Goal: Find specific page/section: Find specific page/section

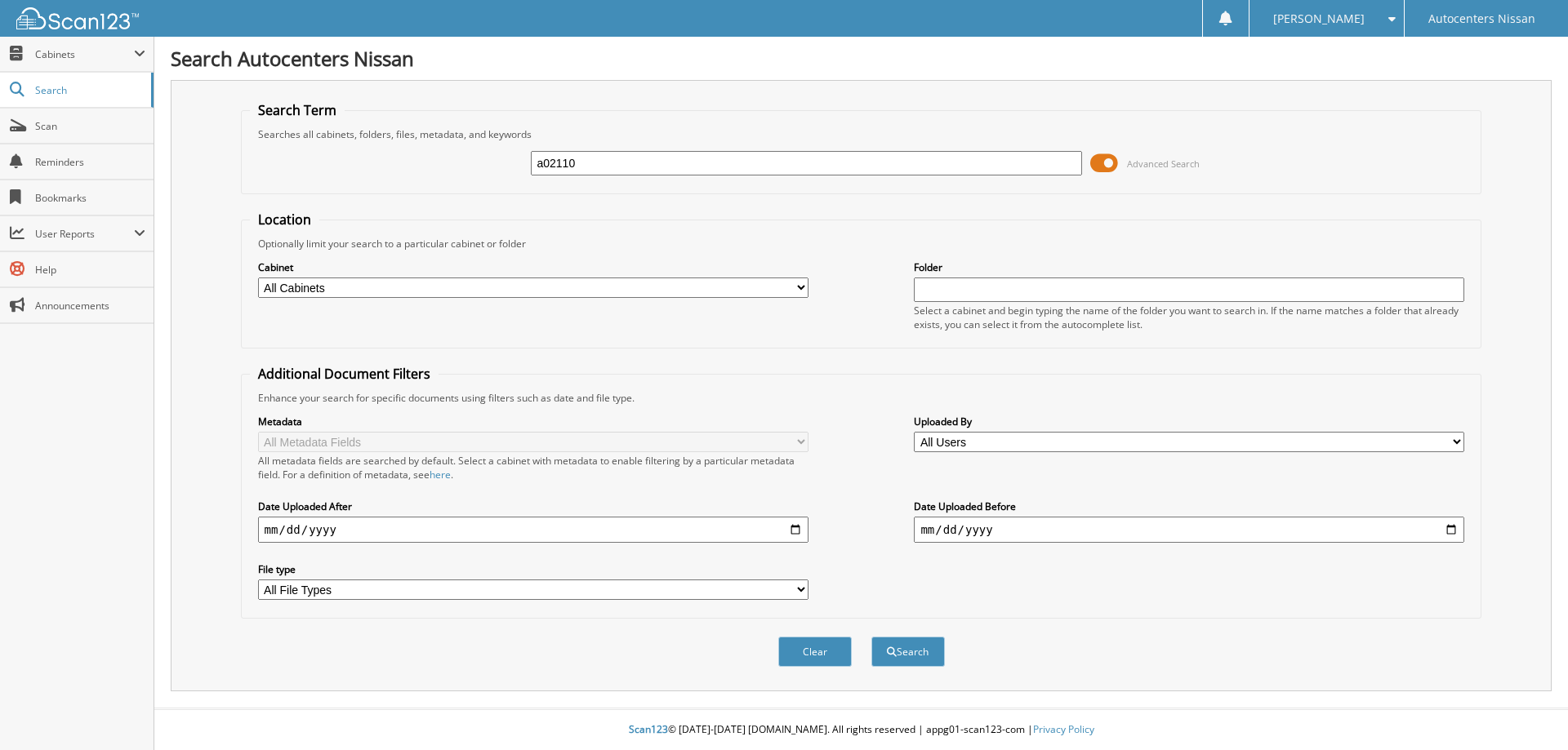
type input "a02110"
click at [871, 636] on button "Search" at bounding box center [907, 651] width 74 height 30
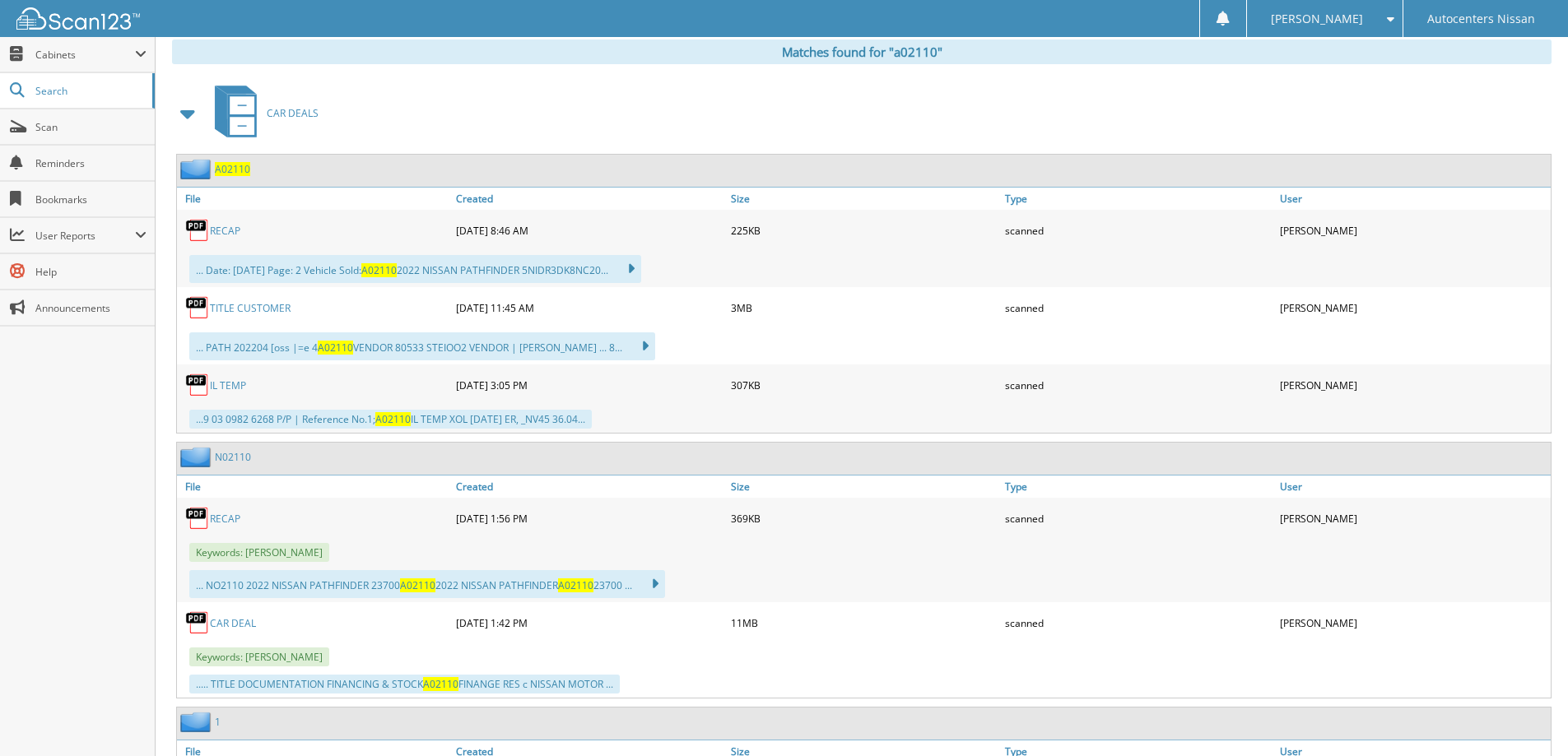
scroll to position [740, 0]
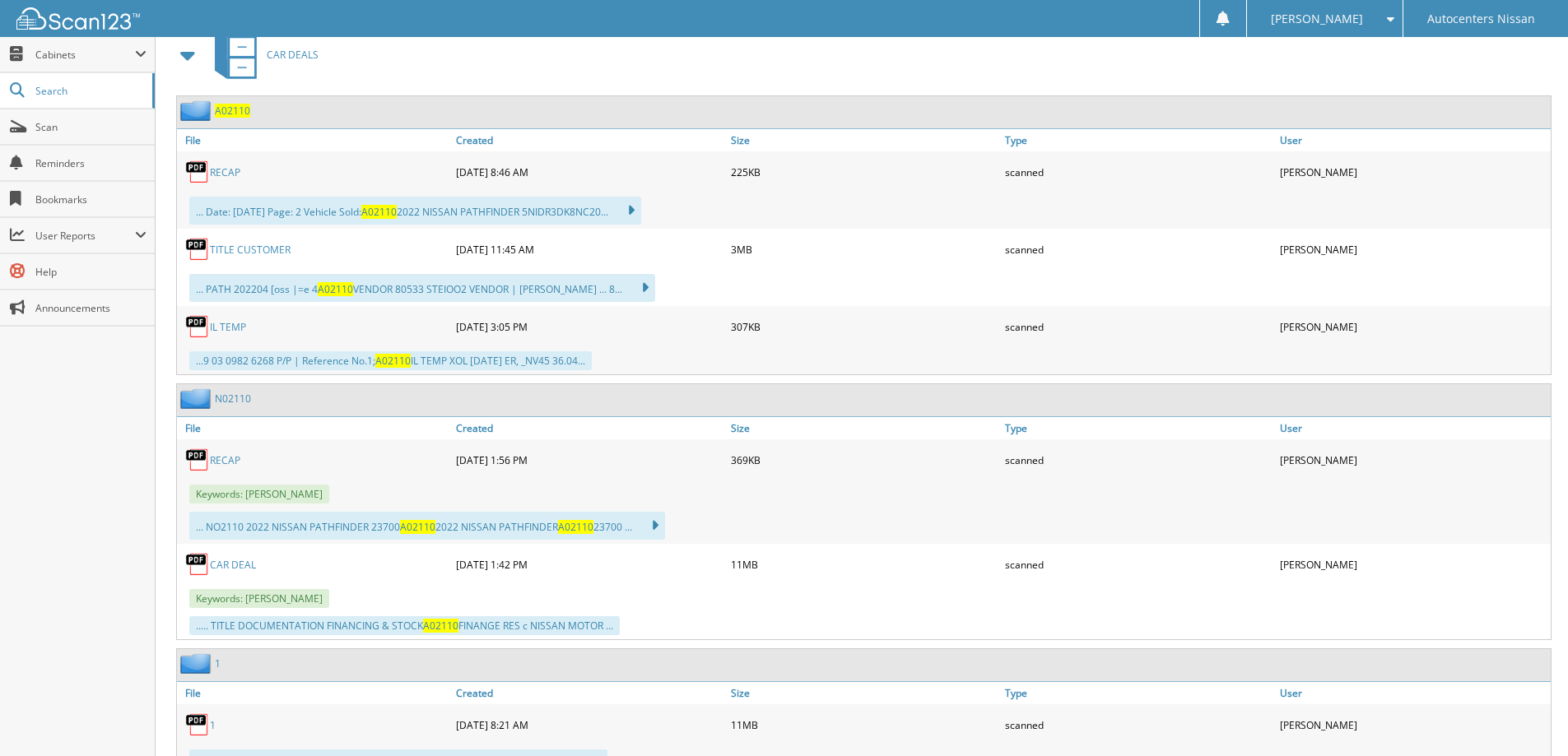
click at [242, 566] on link "CAR DEAL" at bounding box center [232, 565] width 46 height 14
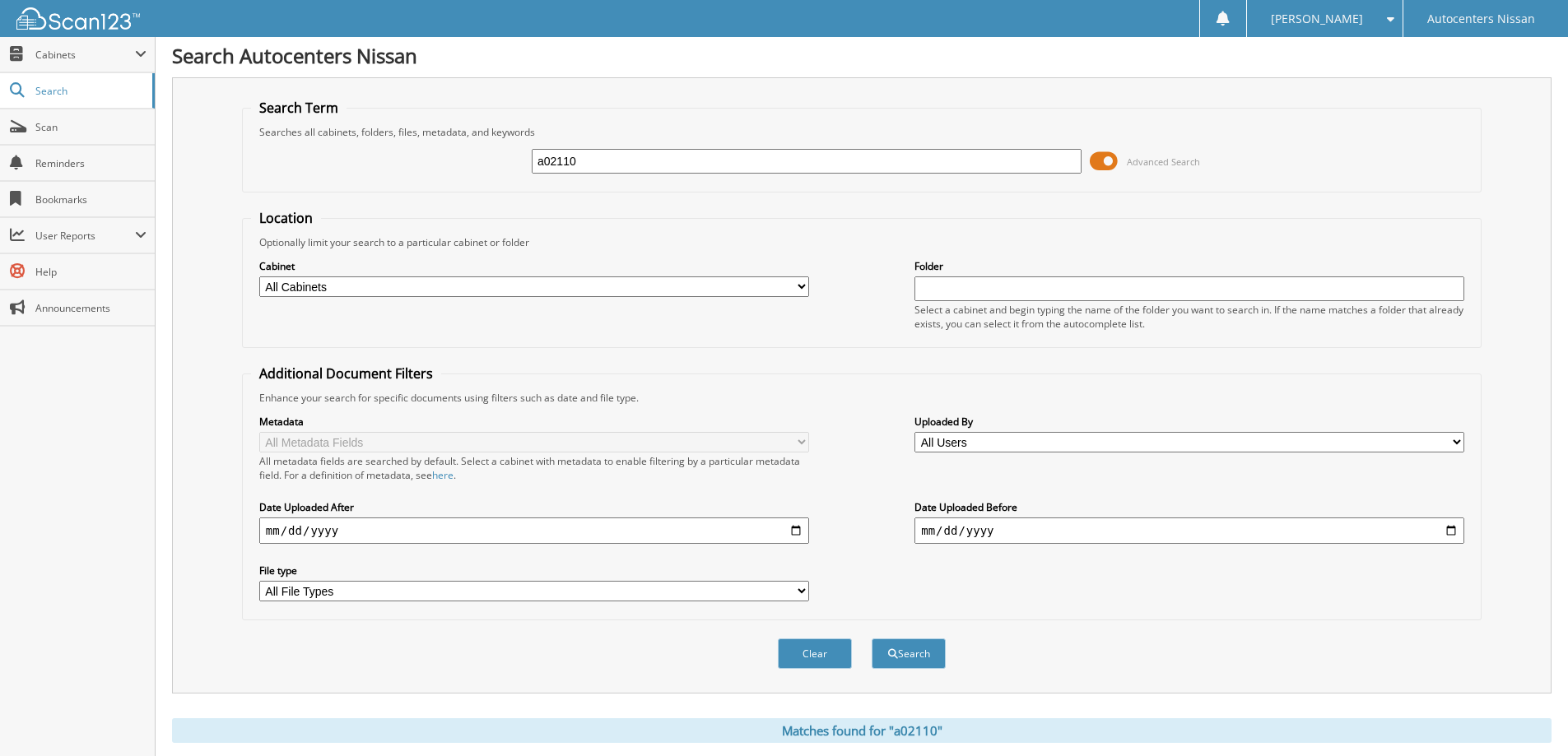
scroll to position [0, 0]
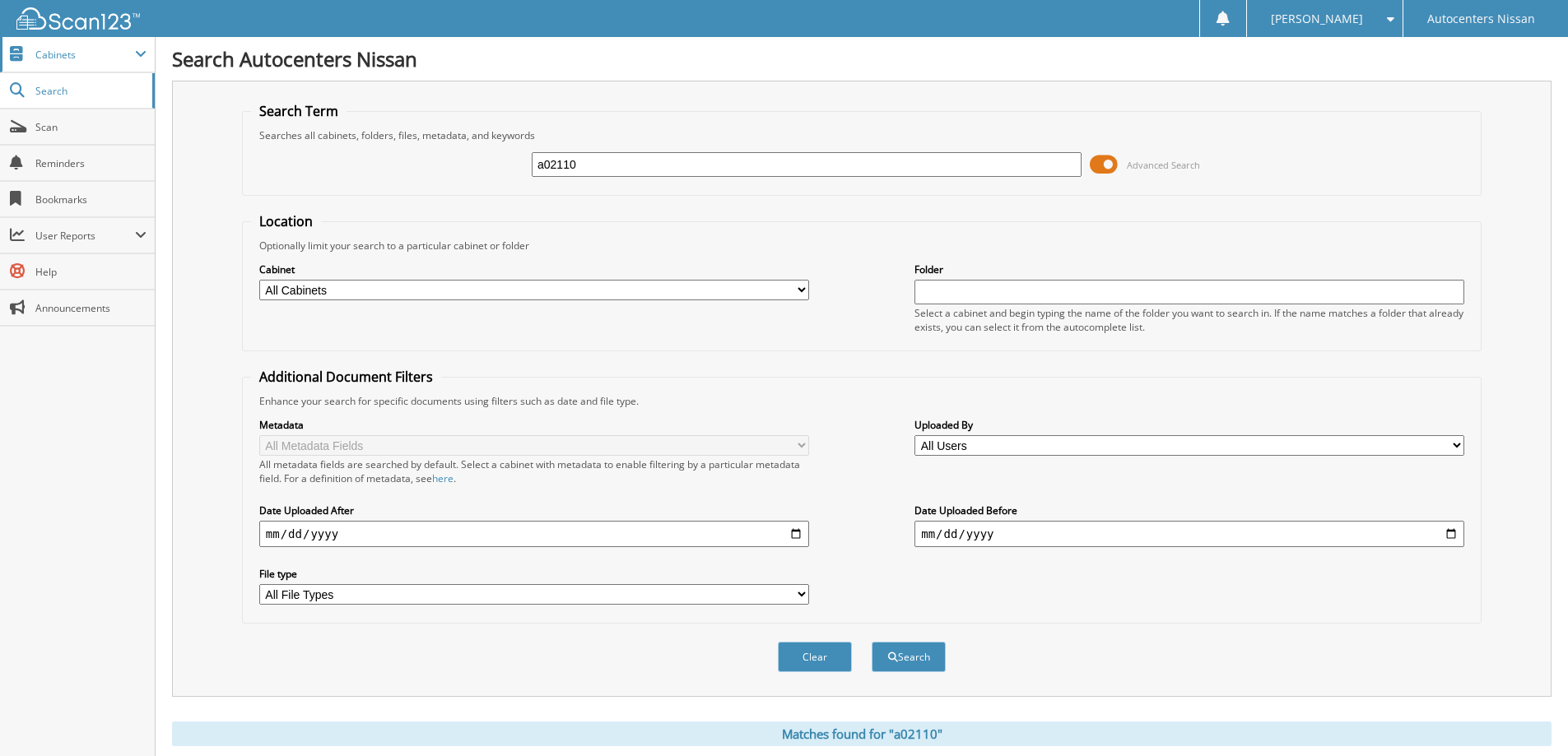
click at [48, 60] on span "Cabinets" at bounding box center [85, 54] width 100 height 14
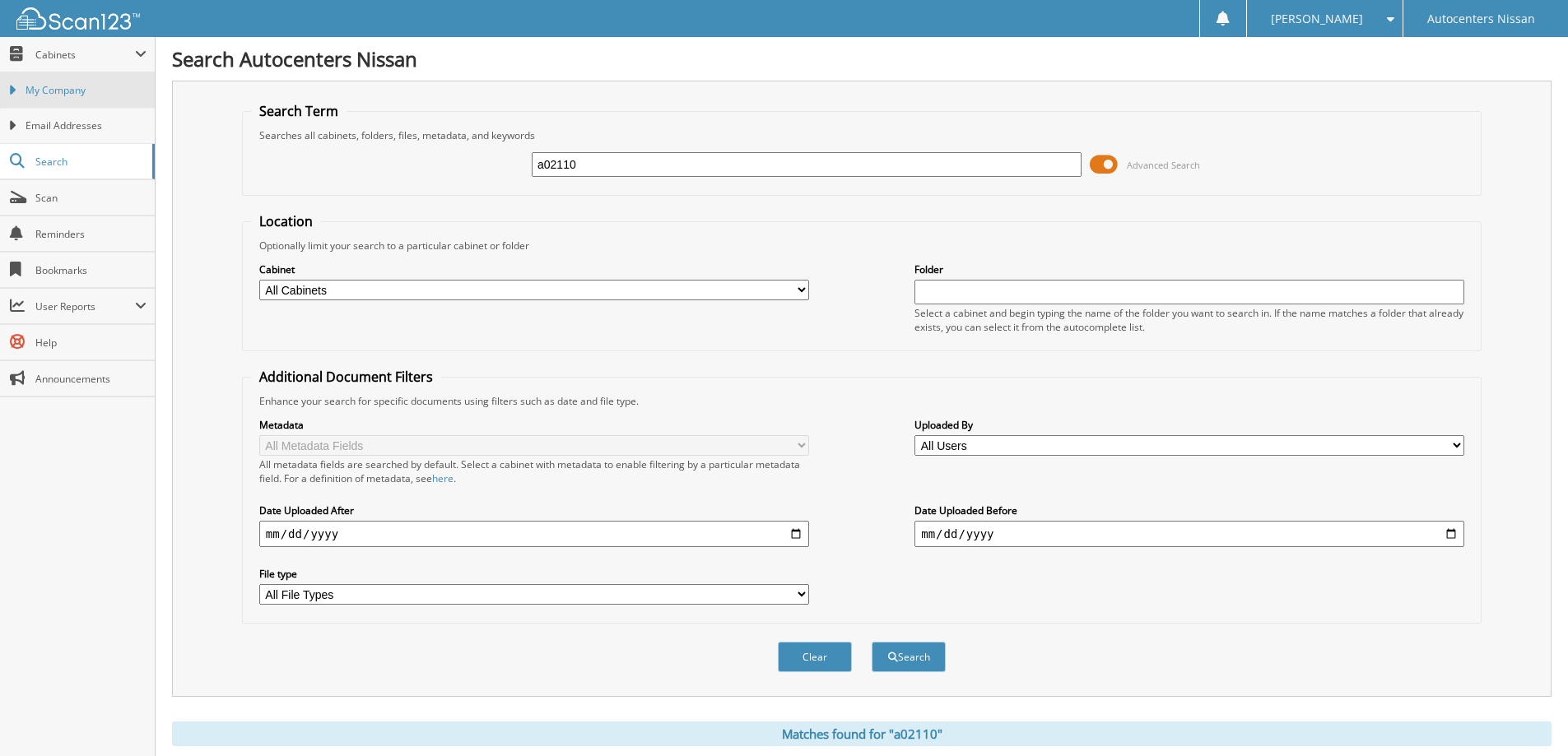
click at [57, 79] on link "My Company" at bounding box center [77, 90] width 155 height 36
